Goal: Find specific page/section: Find specific page/section

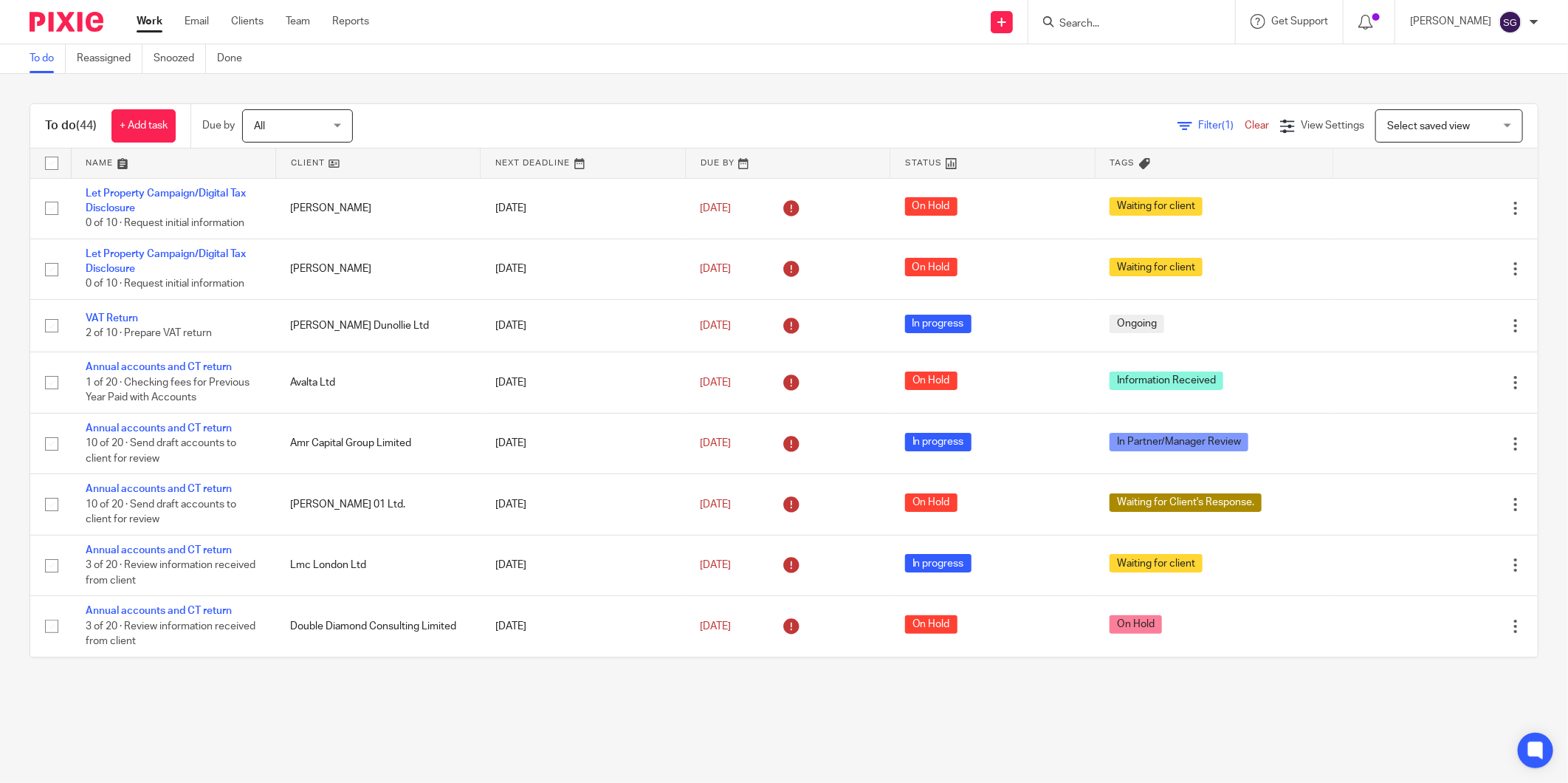
click at [1492, 70] on div "To do Reassigned Snoozed Done" at bounding box center [784, 59] width 1568 height 29
click at [1044, 55] on div "To do Reassigned Snoozed Done" at bounding box center [784, 59] width 1568 height 29
click at [1160, 27] on input "Search" at bounding box center [1124, 24] width 133 height 13
type input "gcr"
click at [1156, 107] on link at bounding box center [1180, 99] width 249 height 34
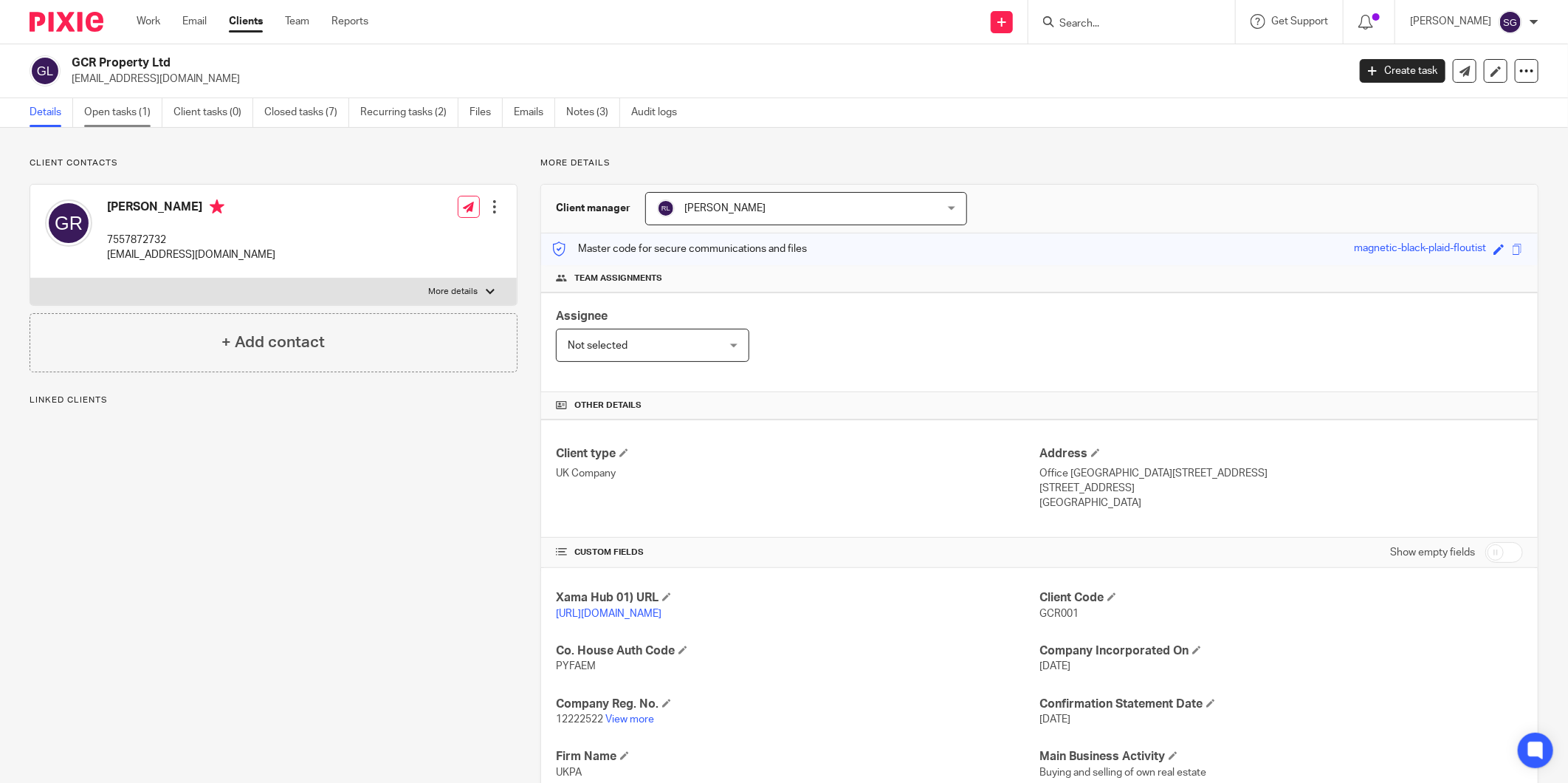
click at [126, 113] on link "Open tasks (1)" at bounding box center [123, 113] width 78 height 29
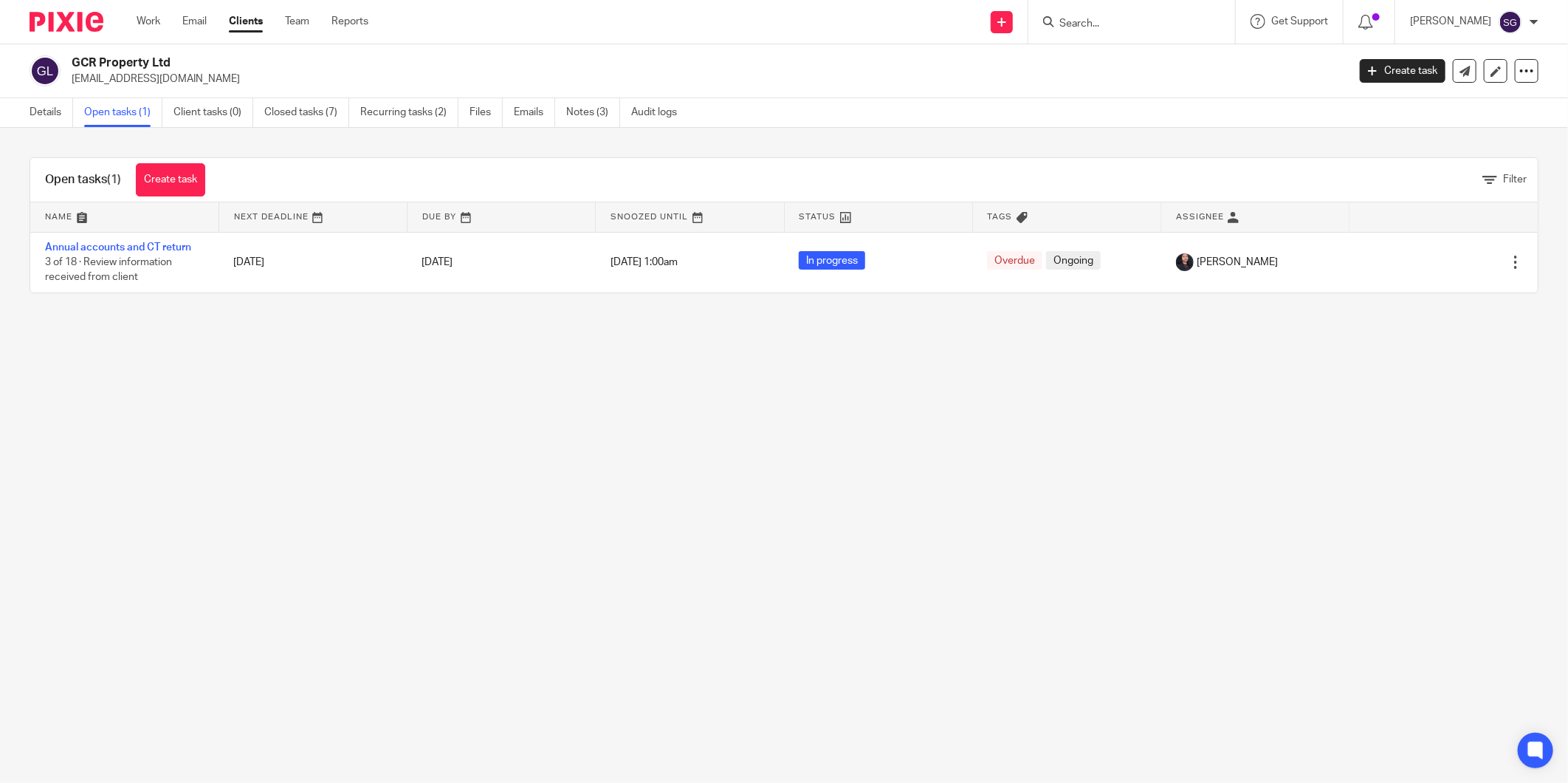
click at [55, 28] on img at bounding box center [66, 21] width 74 height 20
